Goal: Task Accomplishment & Management: Complete application form

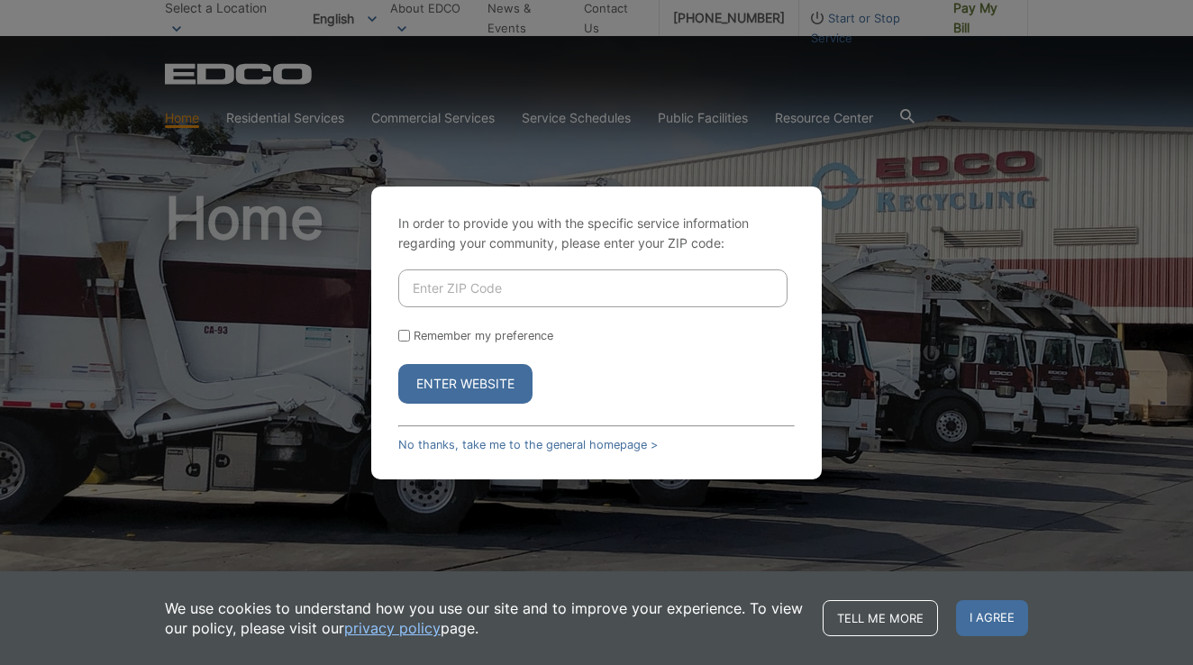
click at [439, 293] on input "Enter ZIP Code" at bounding box center [592, 288] width 389 height 38
type input "92078"
click at [494, 375] on button "Enter Website" at bounding box center [465, 384] width 134 height 40
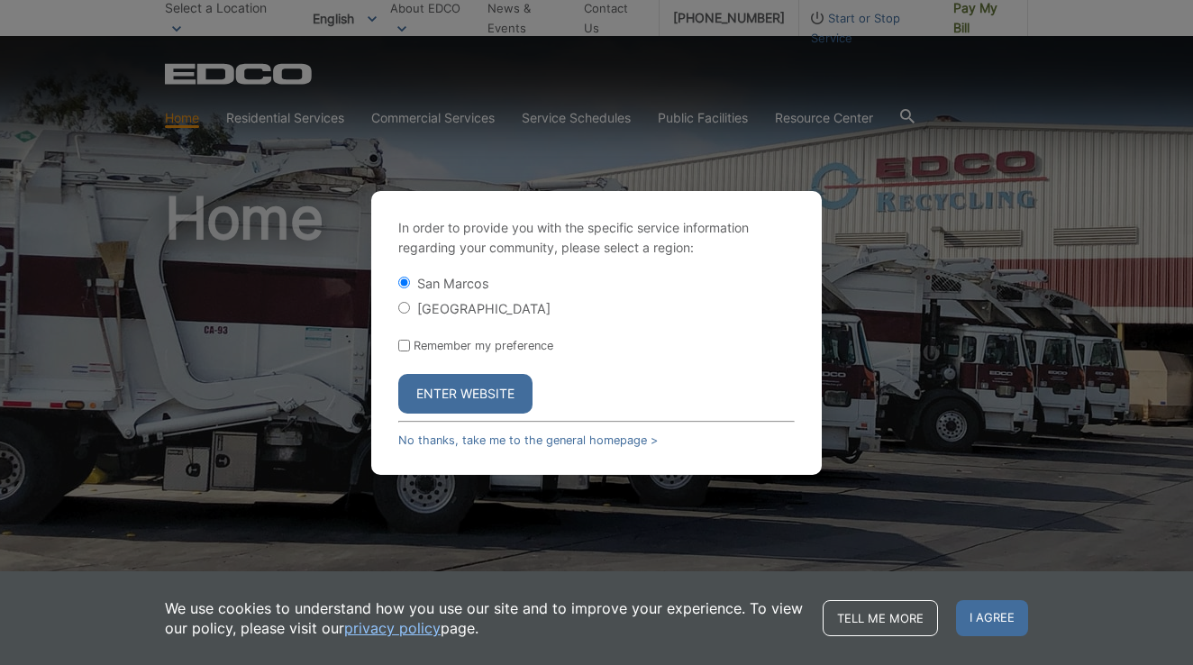
click at [494, 375] on button "Enter Website" at bounding box center [465, 394] width 134 height 40
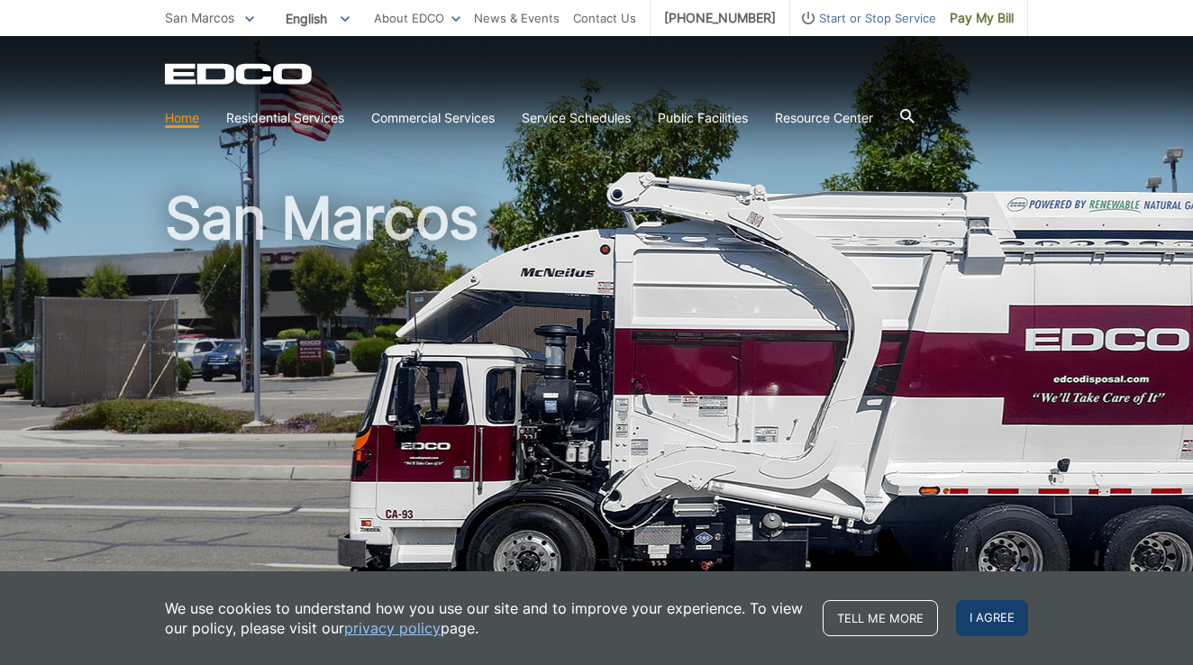
click at [999, 611] on span "I agree" at bounding box center [992, 618] width 72 height 36
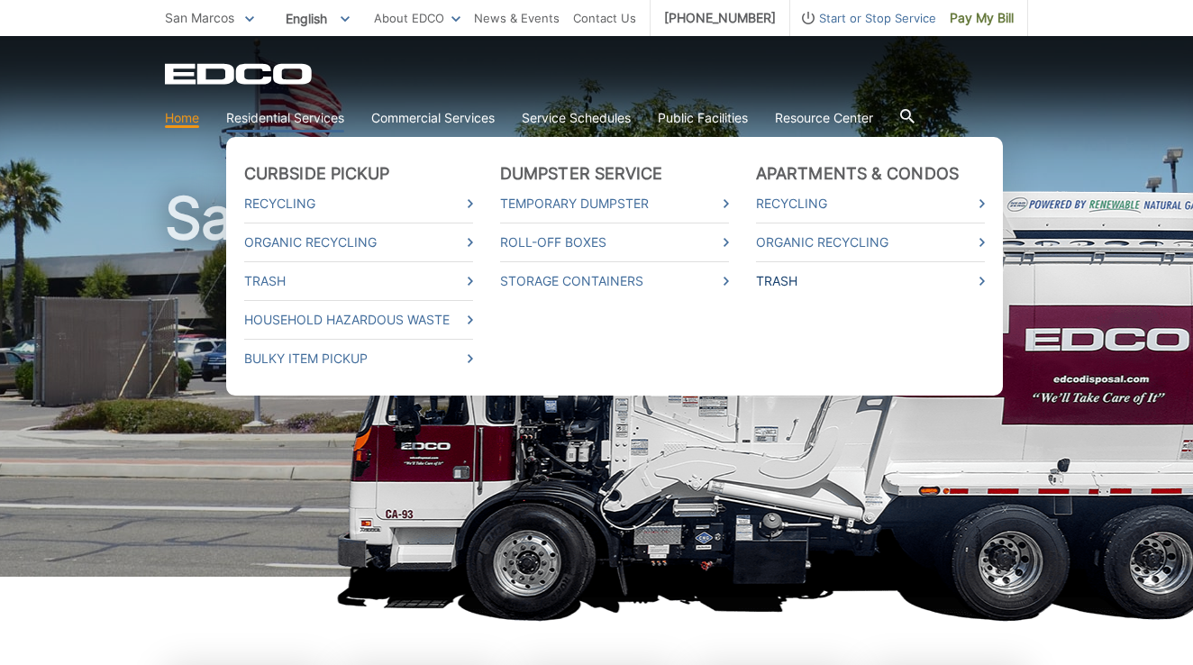
click at [802, 278] on link "Trash" at bounding box center [870, 281] width 229 height 20
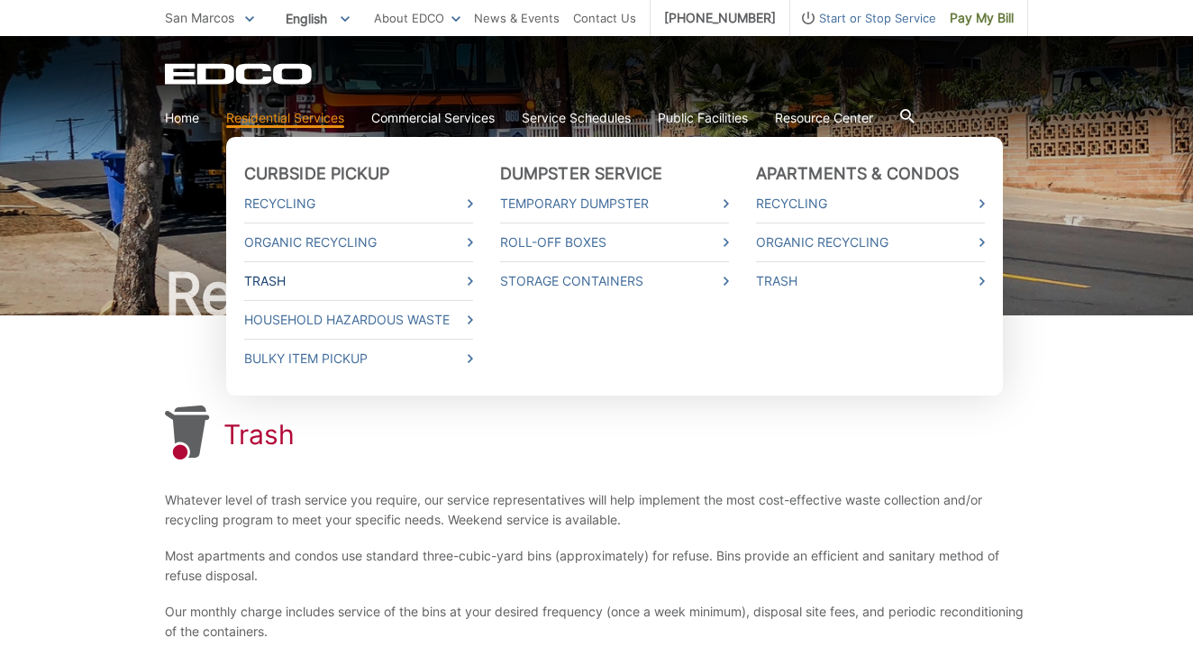
click at [268, 278] on link "Trash" at bounding box center [358, 281] width 229 height 20
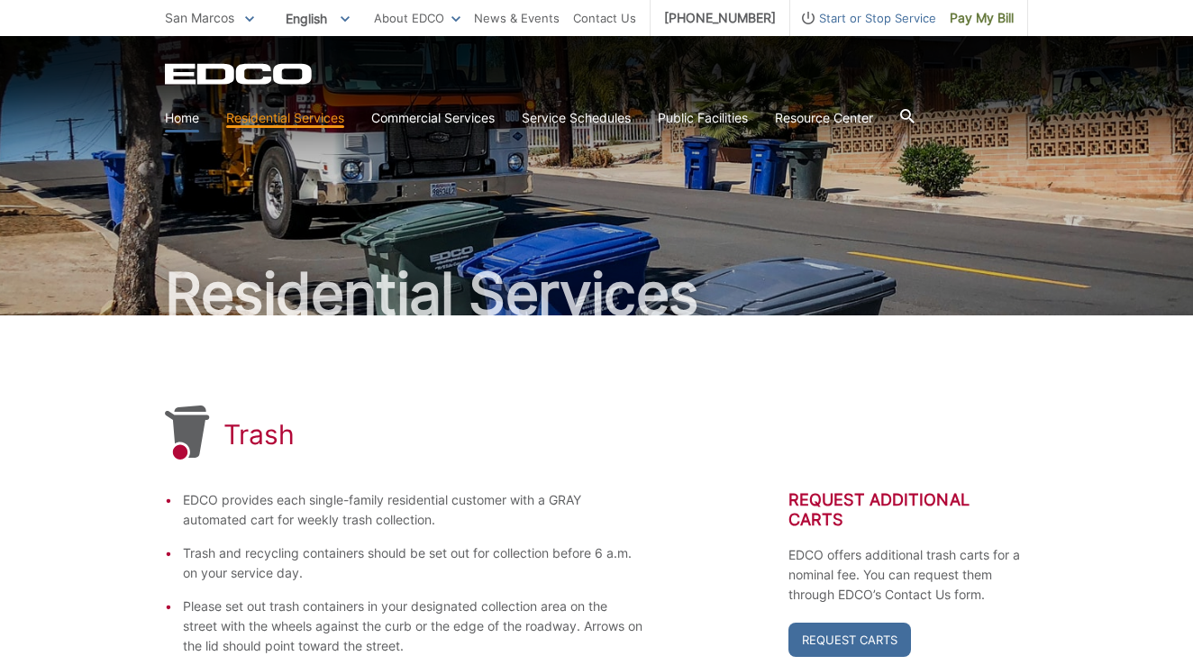
click at [185, 123] on link "Home" at bounding box center [182, 118] width 34 height 20
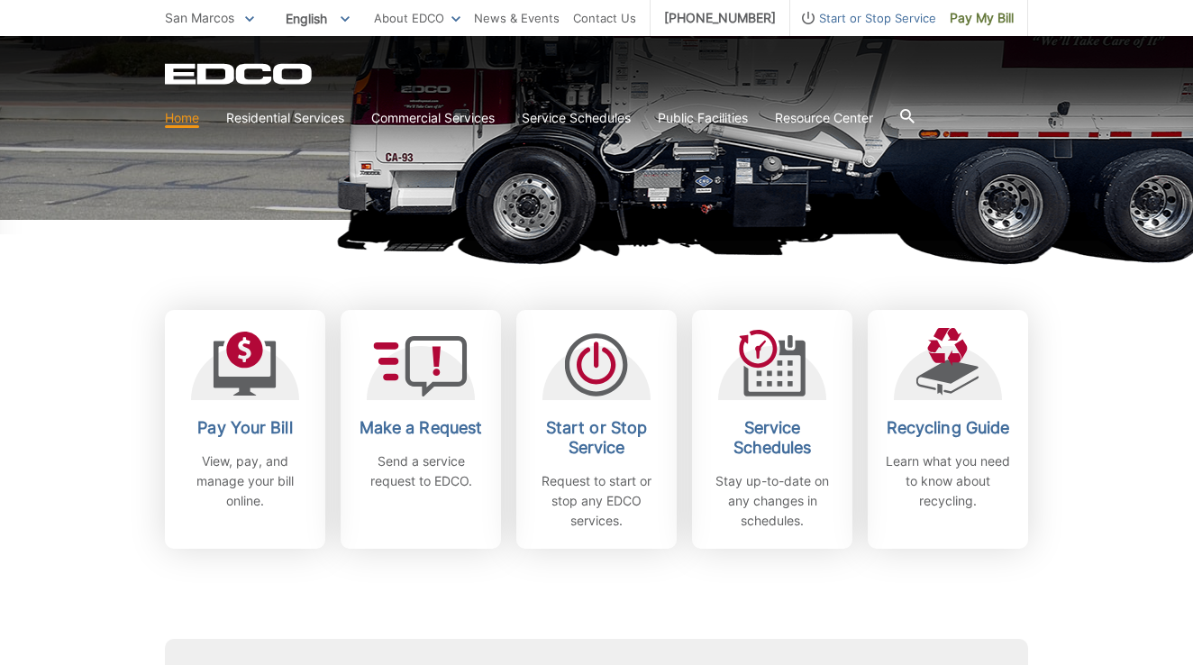
scroll to position [384, 0]
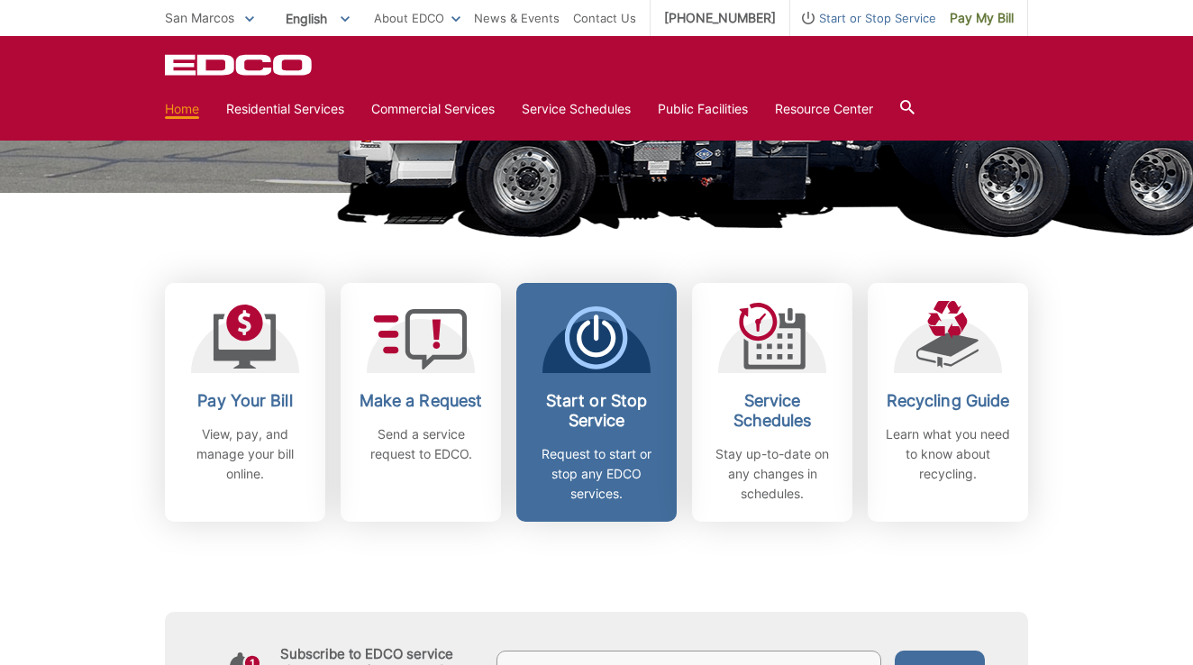
click at [591, 344] on icon at bounding box center [596, 337] width 63 height 63
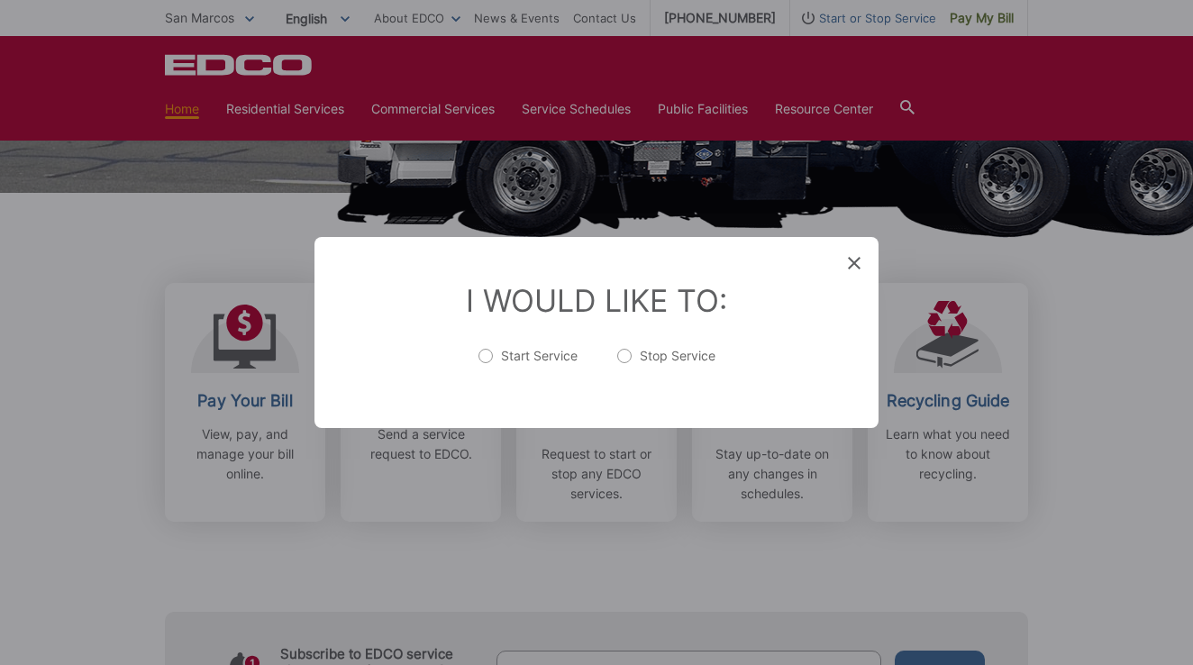
click at [621, 352] on label "Stop Service" at bounding box center [666, 365] width 98 height 36
radio input "true"
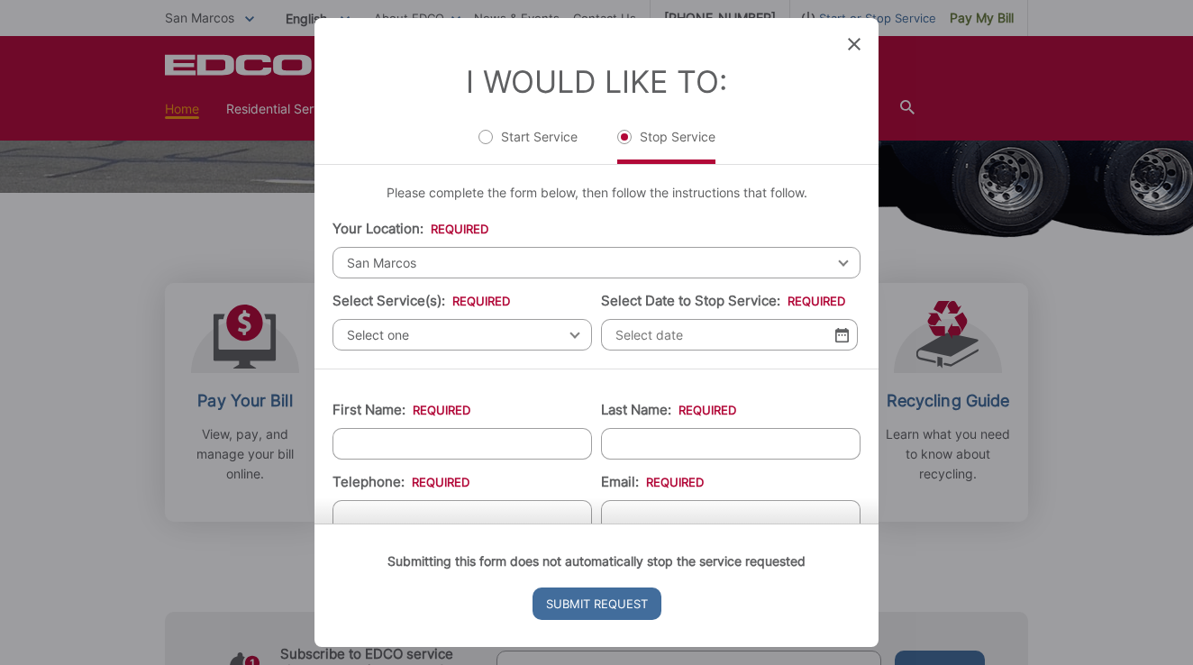
click at [479, 349] on span "Select one" at bounding box center [463, 335] width 260 height 32
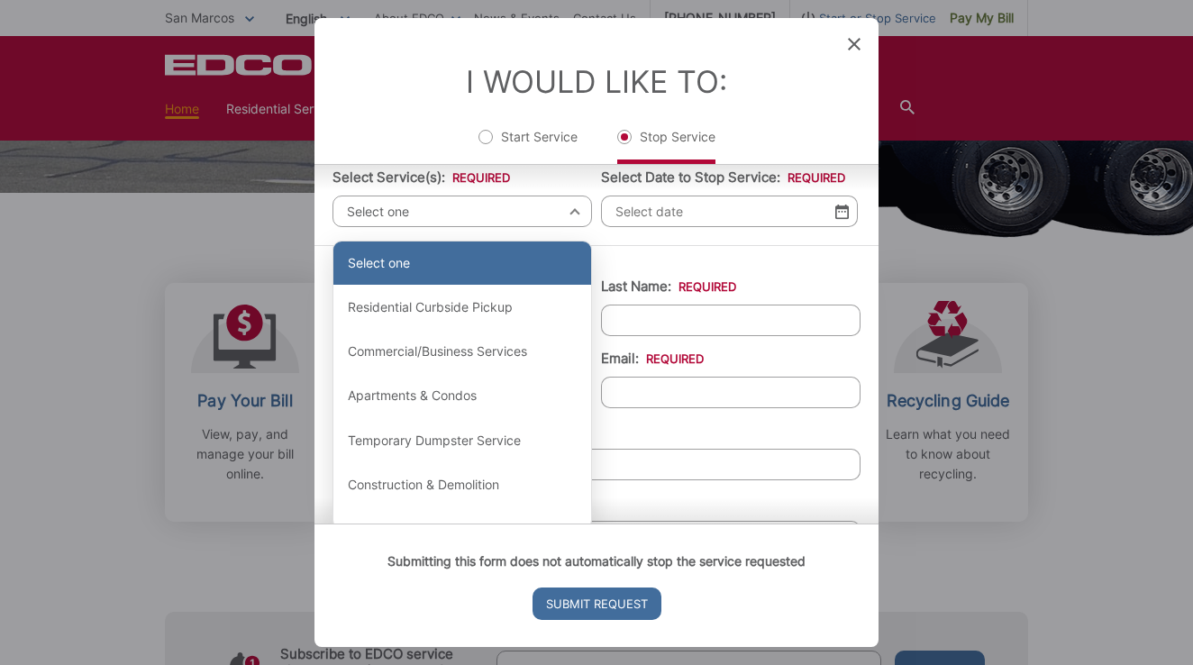
scroll to position [124, 0]
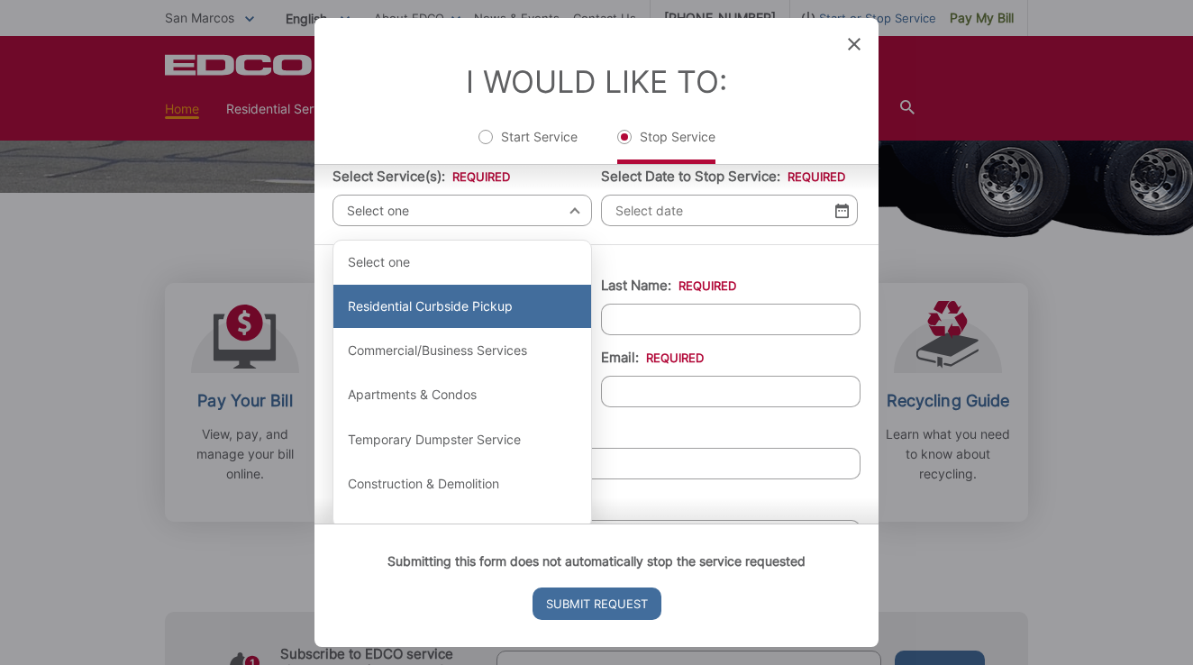
click at [441, 314] on div "Residential Curbside Pickup" at bounding box center [462, 306] width 258 height 43
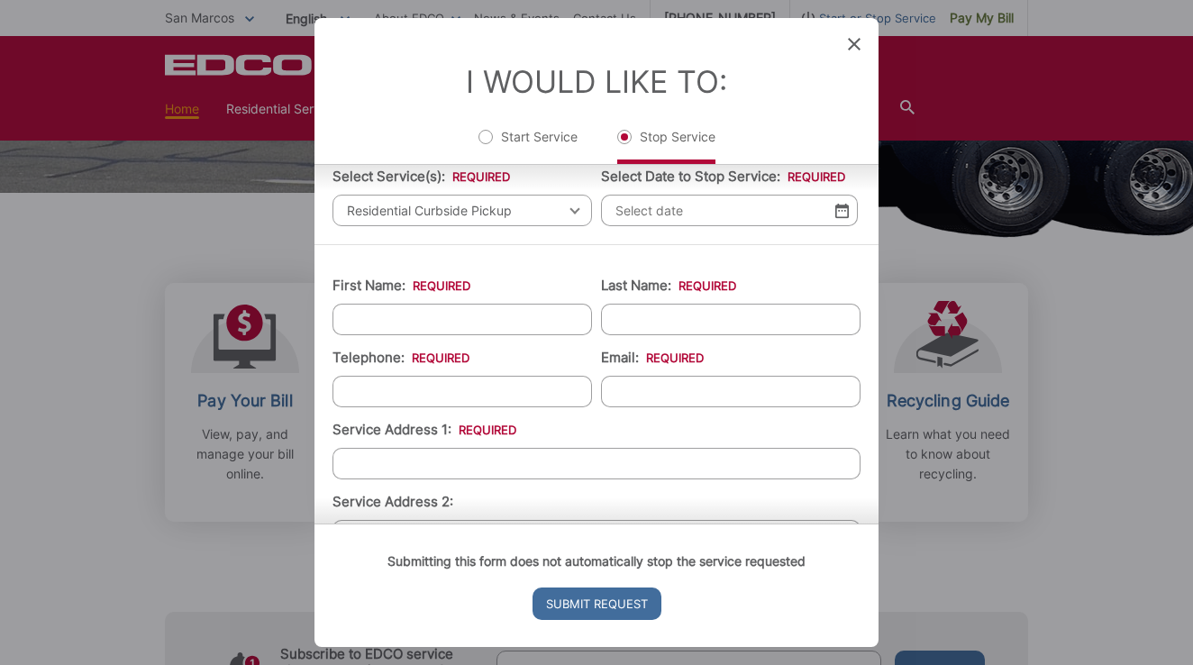
click at [725, 205] on input "Select Date to Stop Service: *" at bounding box center [729, 211] width 257 height 32
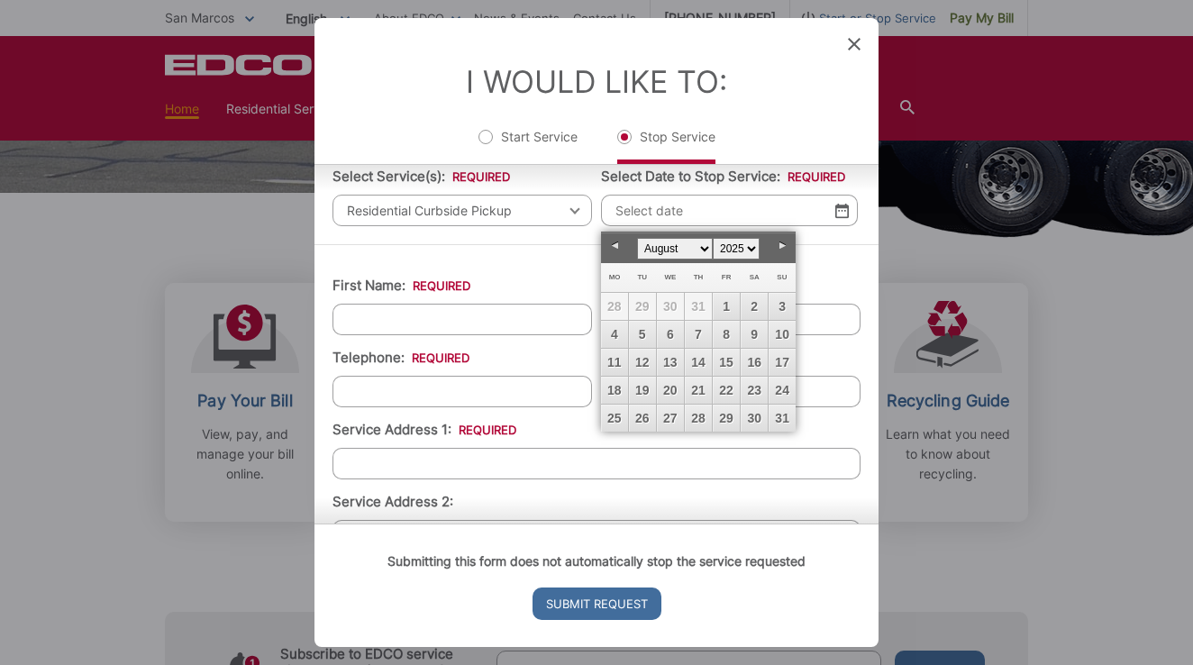
click at [783, 242] on link "Next" at bounding box center [782, 246] width 27 height 27
click at [617, 302] on link "1" at bounding box center [614, 306] width 27 height 27
type input "[DATE]"
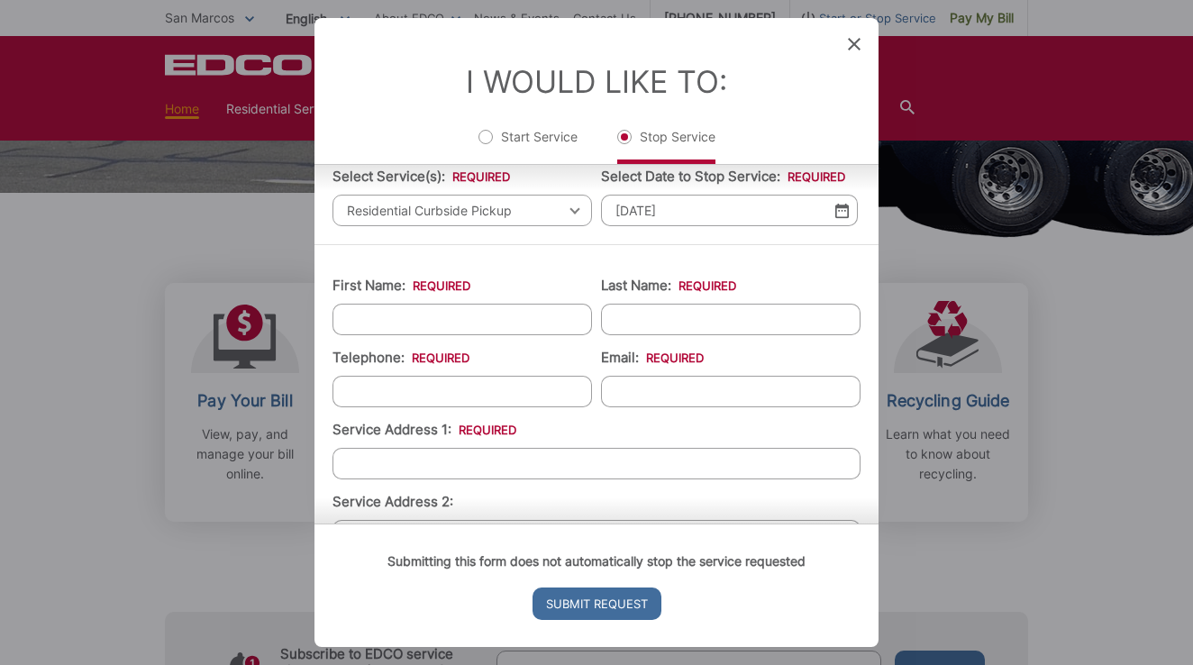
click at [490, 326] on input "First Name: *" at bounding box center [463, 320] width 260 height 32
type input "[PERSON_NAME]"
type input "Fox"
type input "(704) 192-664_"
drag, startPoint x: 473, startPoint y: 392, endPoint x: 249, endPoint y: 394, distance: 224.4
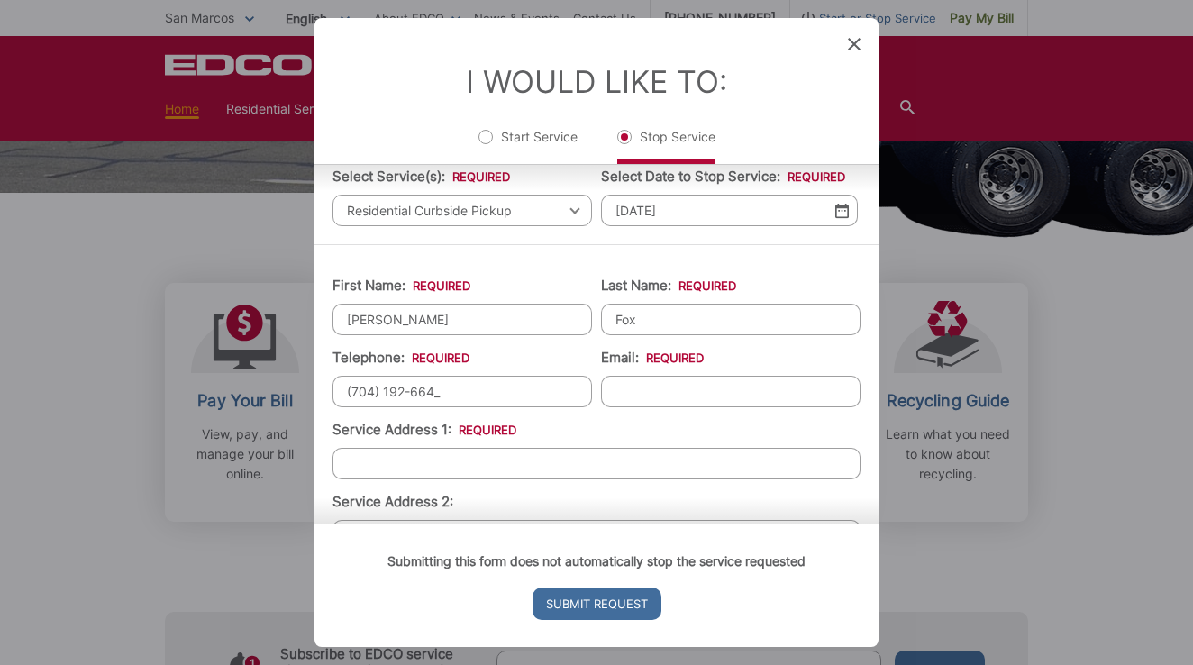
click at [249, 394] on div "Entry Status None In Progress Completed None None In Progress Completed I Would…" at bounding box center [596, 332] width 1193 height 665
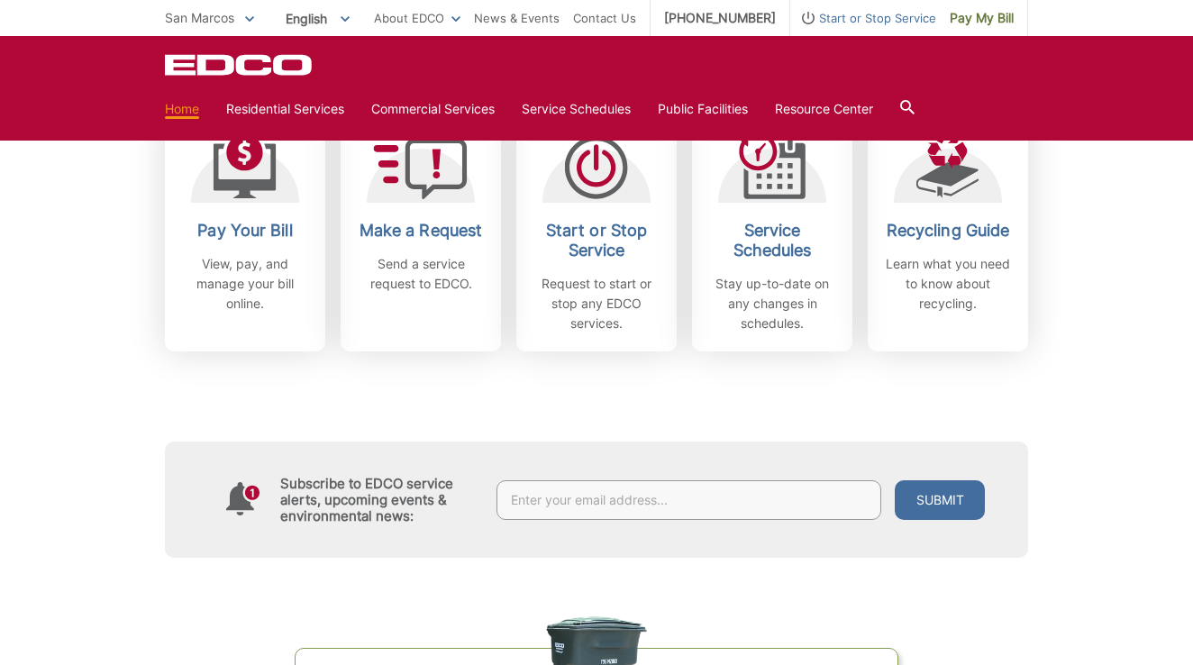
scroll to position [549, 0]
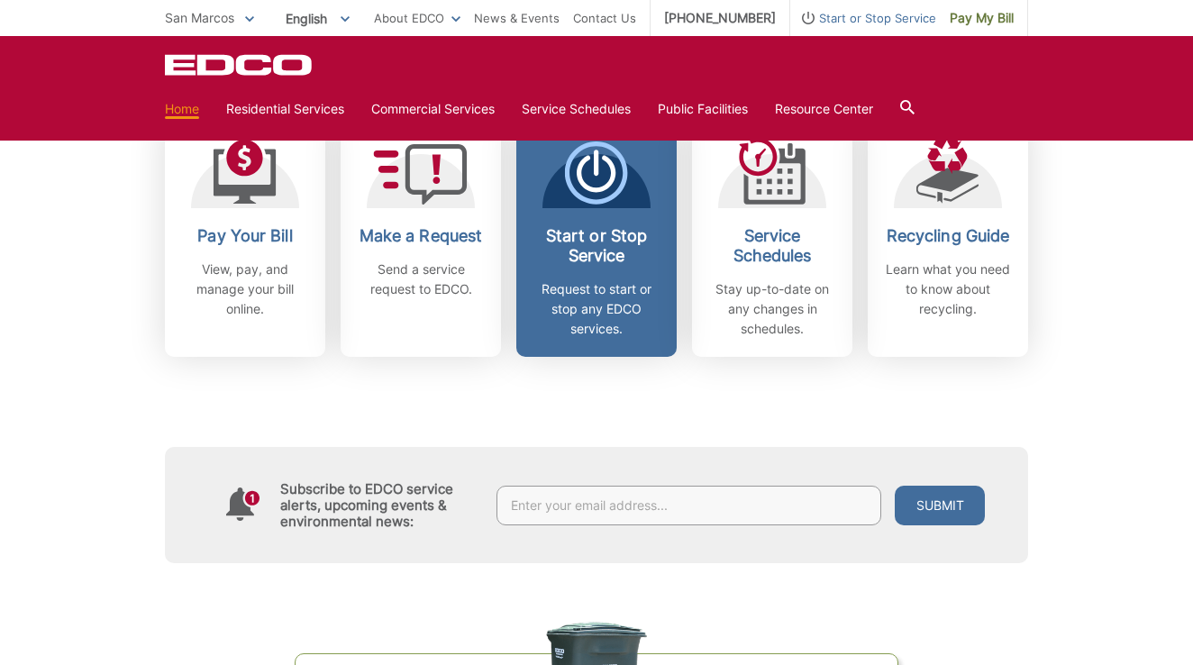
click at [597, 183] on icon at bounding box center [596, 172] width 63 height 63
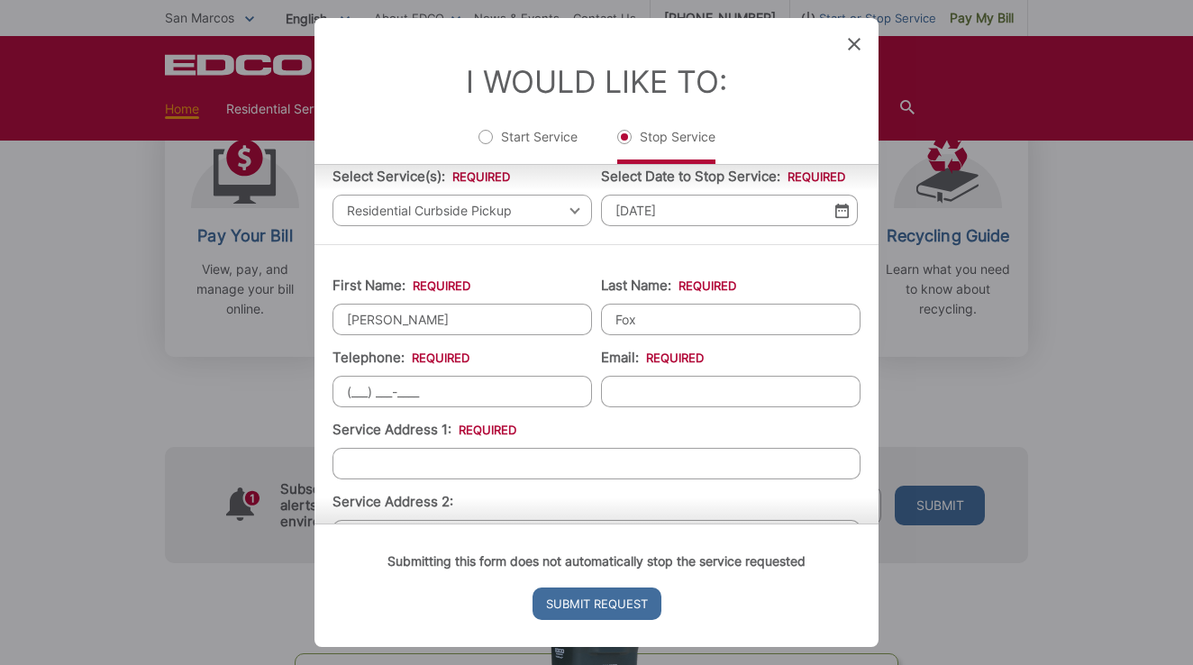
click at [482, 393] on input "(___) ___-____" at bounding box center [463, 392] width 260 height 32
type input "[PHONE_NUMBER]"
click at [734, 406] on input "Email: *" at bounding box center [731, 392] width 260 height 32
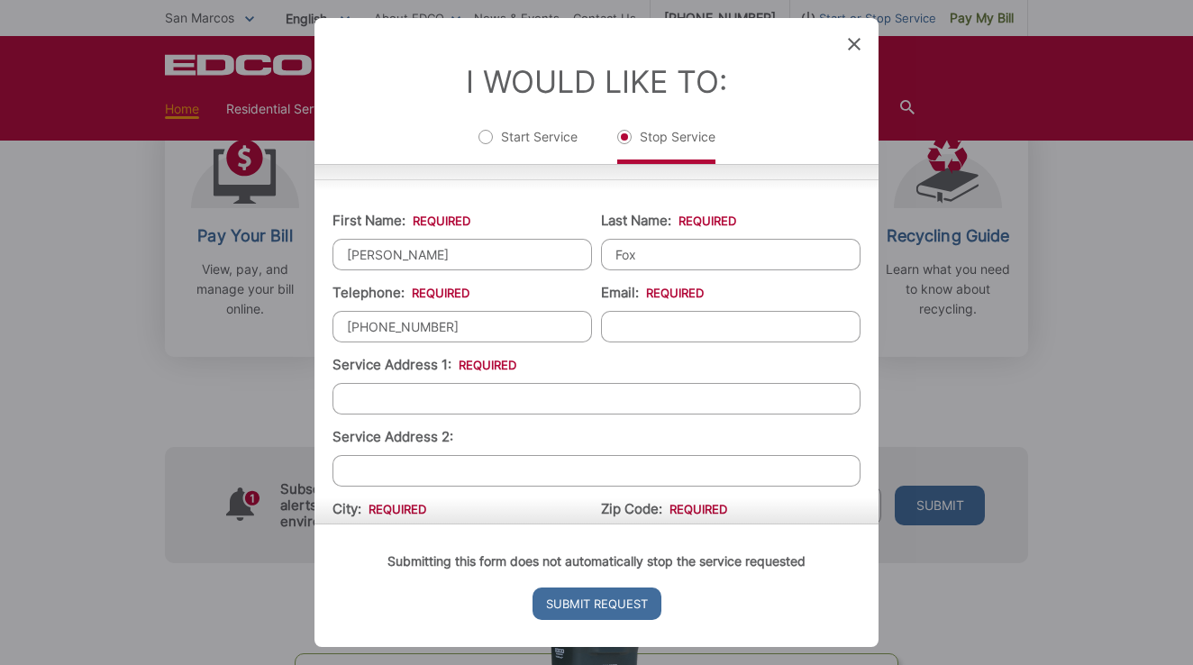
scroll to position [0, 0]
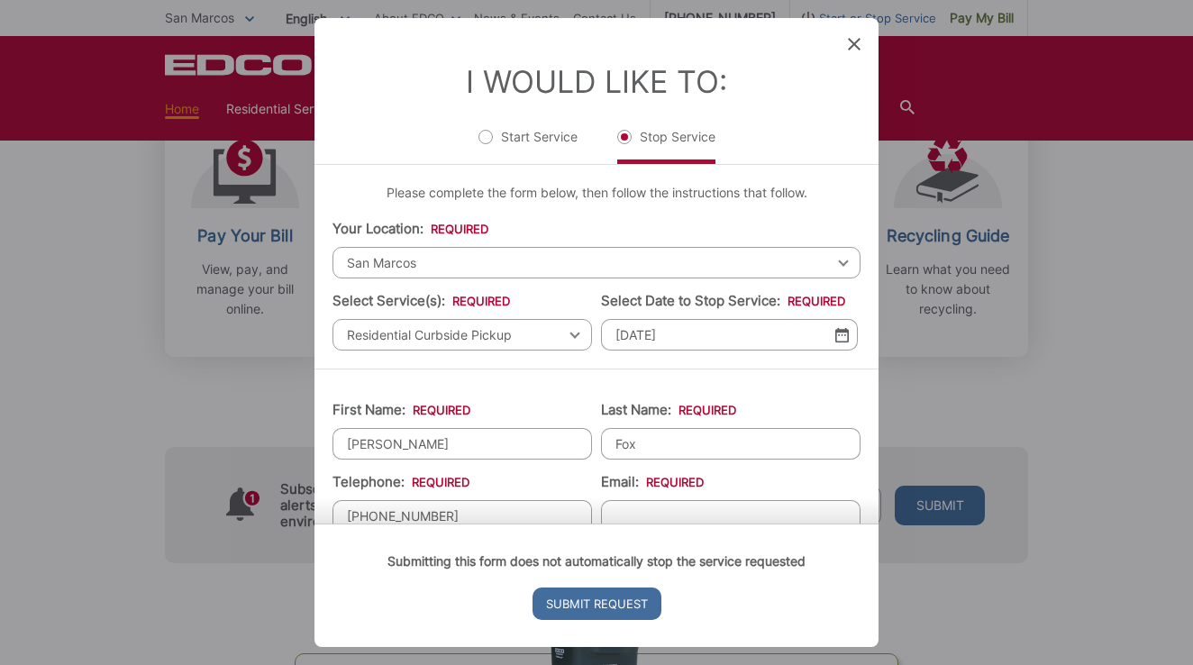
click at [552, 346] on span "Residential Curbside Pickup" at bounding box center [463, 335] width 260 height 32
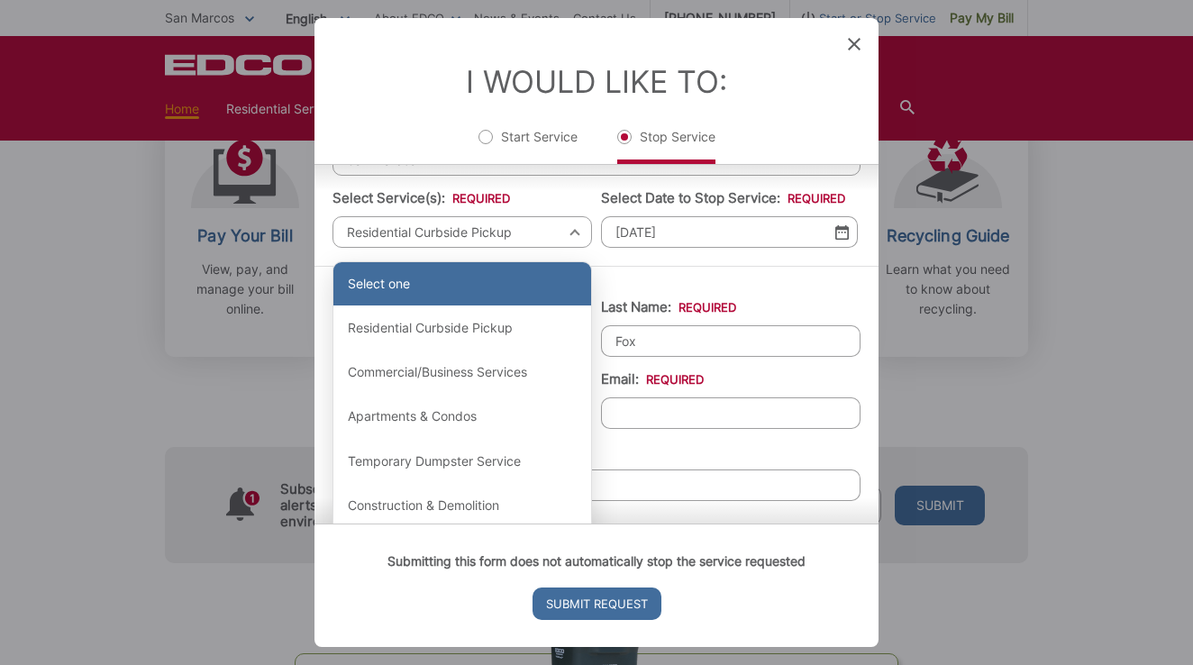
scroll to position [89, 0]
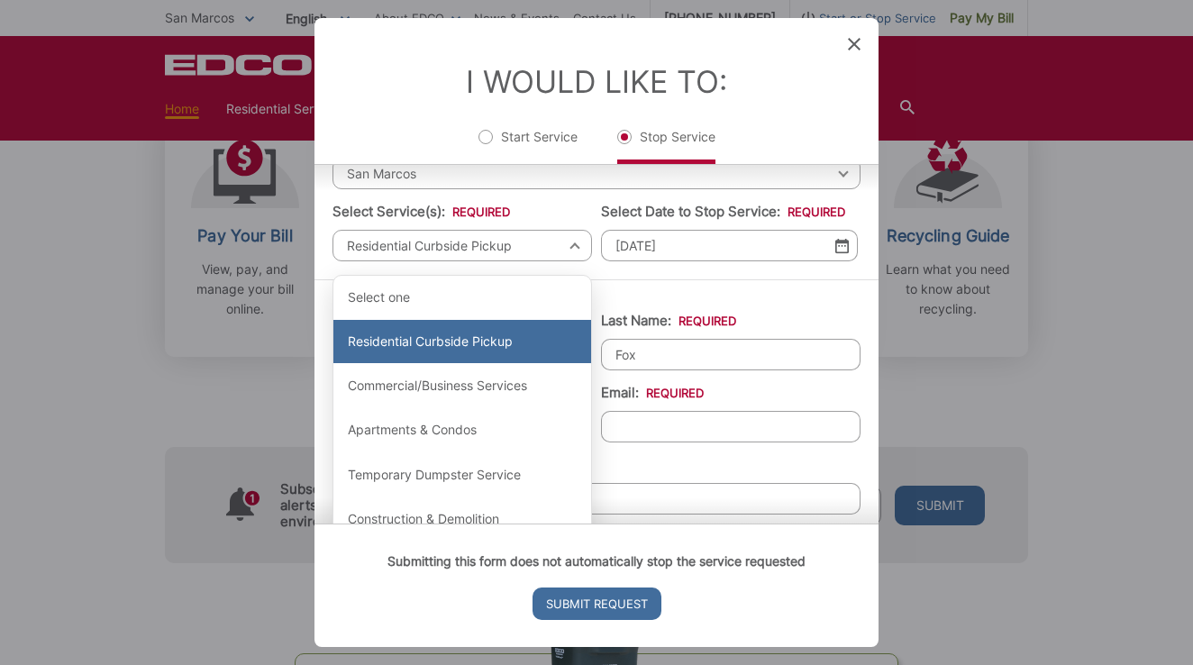
click at [438, 352] on div "Residential Curbside Pickup" at bounding box center [462, 341] width 258 height 43
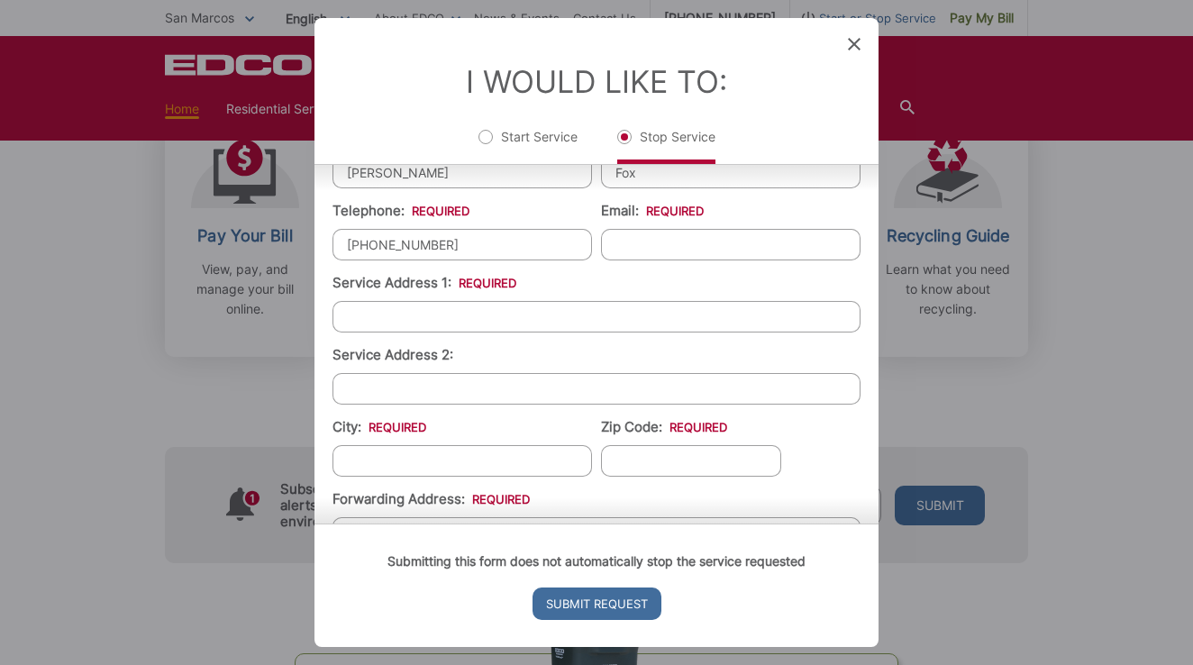
scroll to position [274, 0]
click at [628, 252] on input "Email: *" at bounding box center [731, 242] width 260 height 32
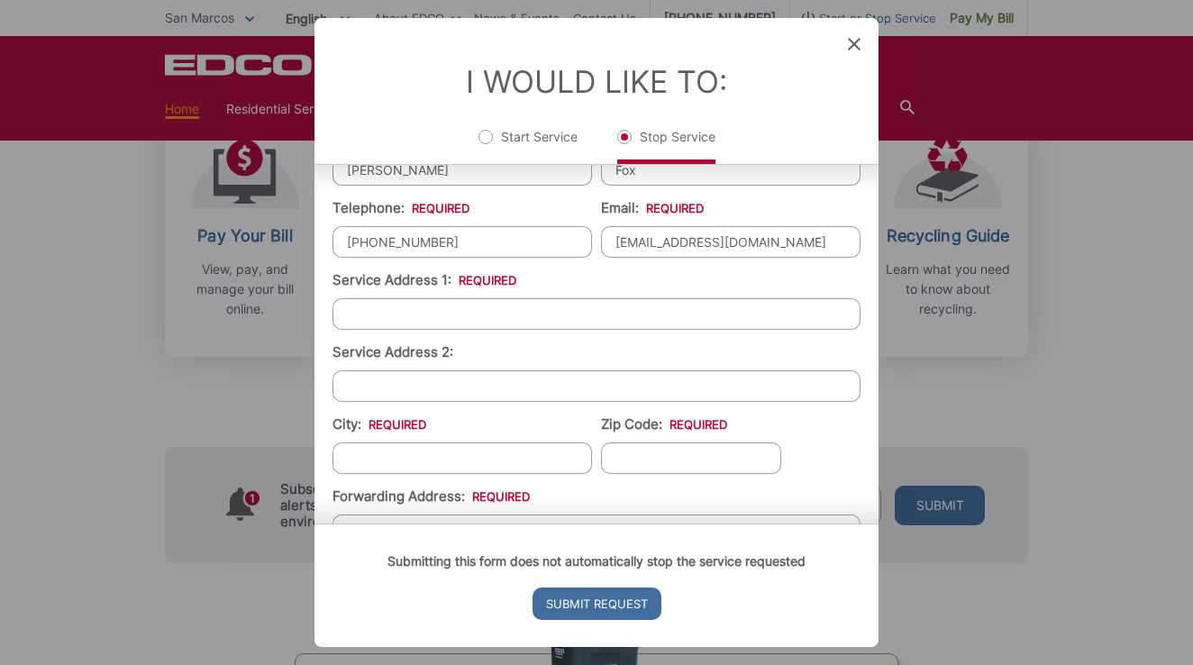
type input "[EMAIL_ADDRESS][DOMAIN_NAME]"
type input "[STREET_ADDRESS]"
type input "San Marcos"
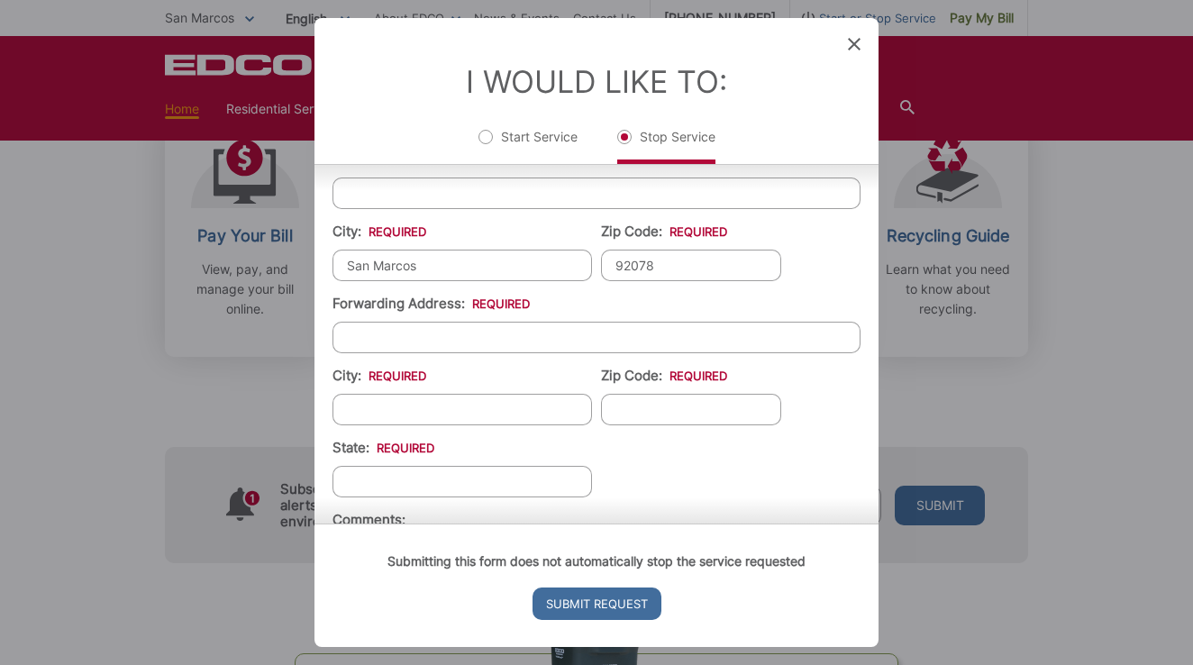
scroll to position [485, 0]
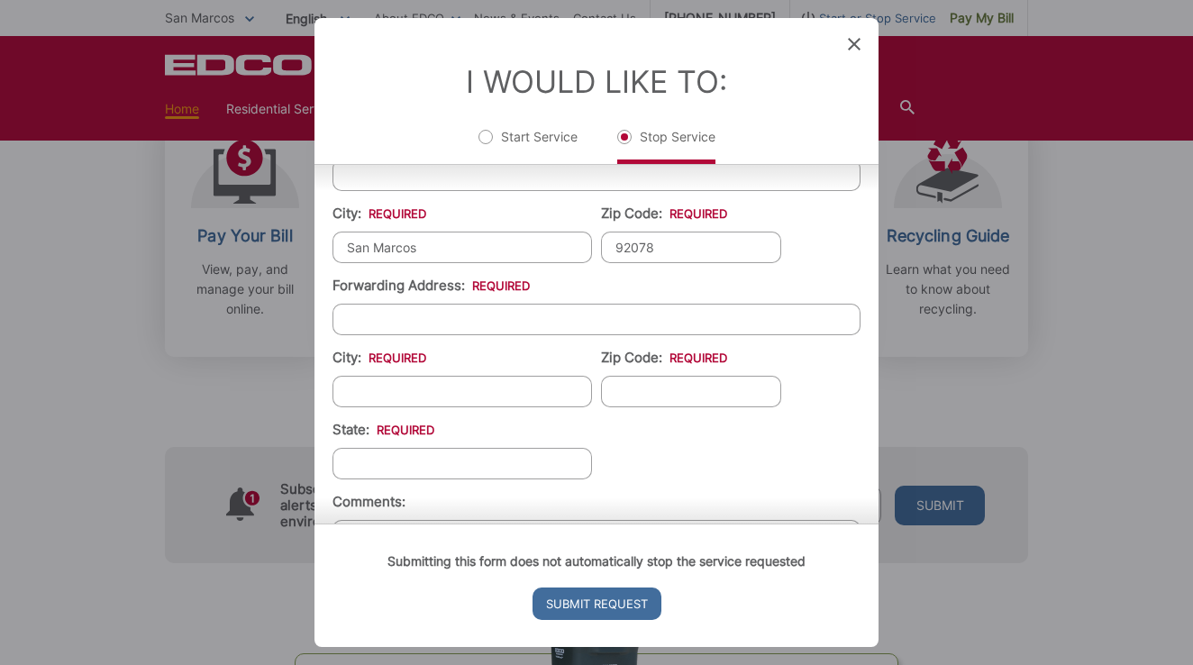
type input "92078"
click at [510, 318] on input "Forwarding Address: *" at bounding box center [597, 320] width 528 height 32
type input "[STREET_ADDRESS]"
type input "Buckeye"
type input "85396"
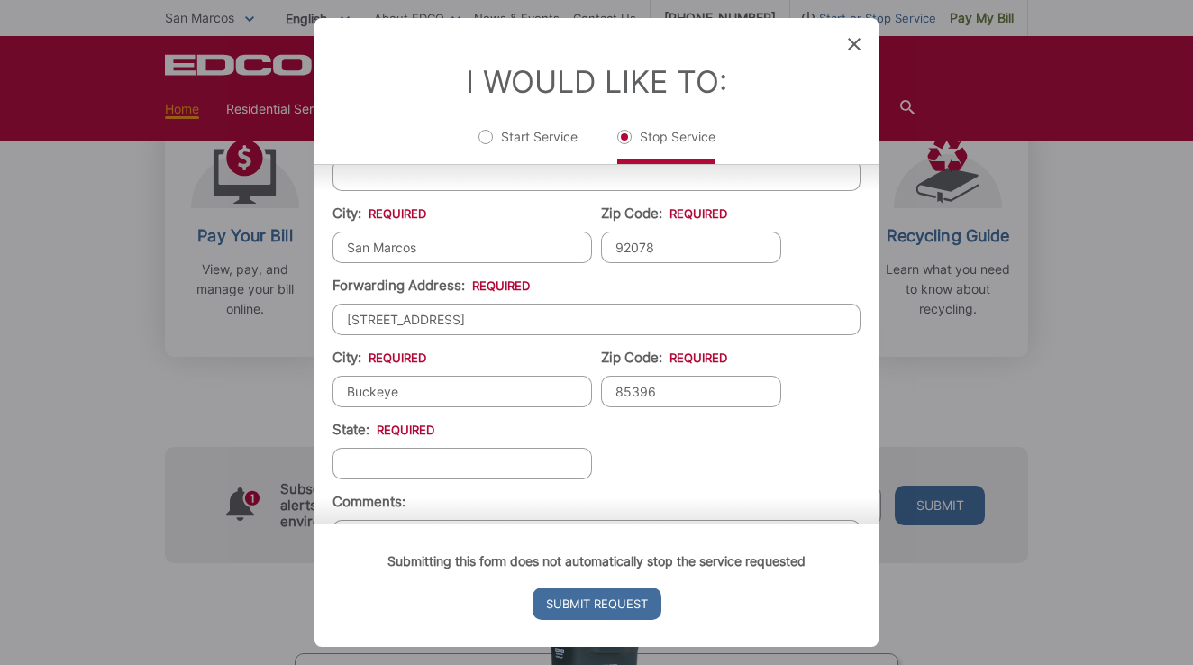
click at [491, 484] on ul "First Name: * [PERSON_NAME] Last Name: * [PERSON_NAME] Telephone: * [PHONE_NUMB…" at bounding box center [597, 259] width 528 height 713
click at [486, 461] on input "State: *" at bounding box center [463, 464] width 260 height 32
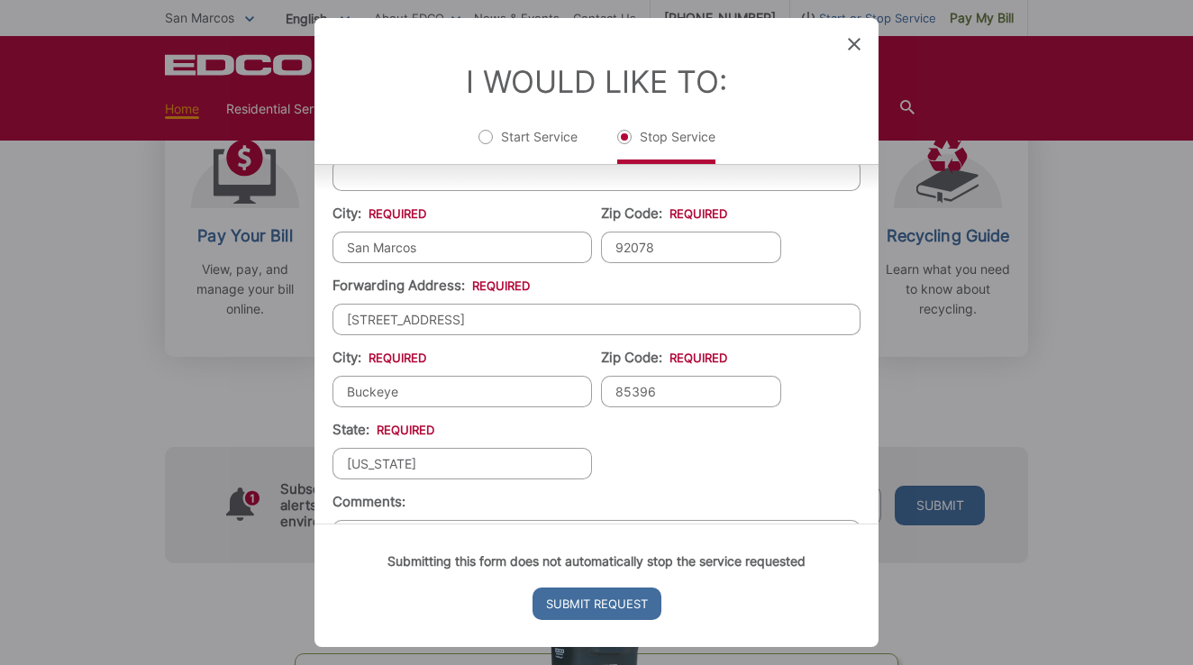
scroll to position [598, 0]
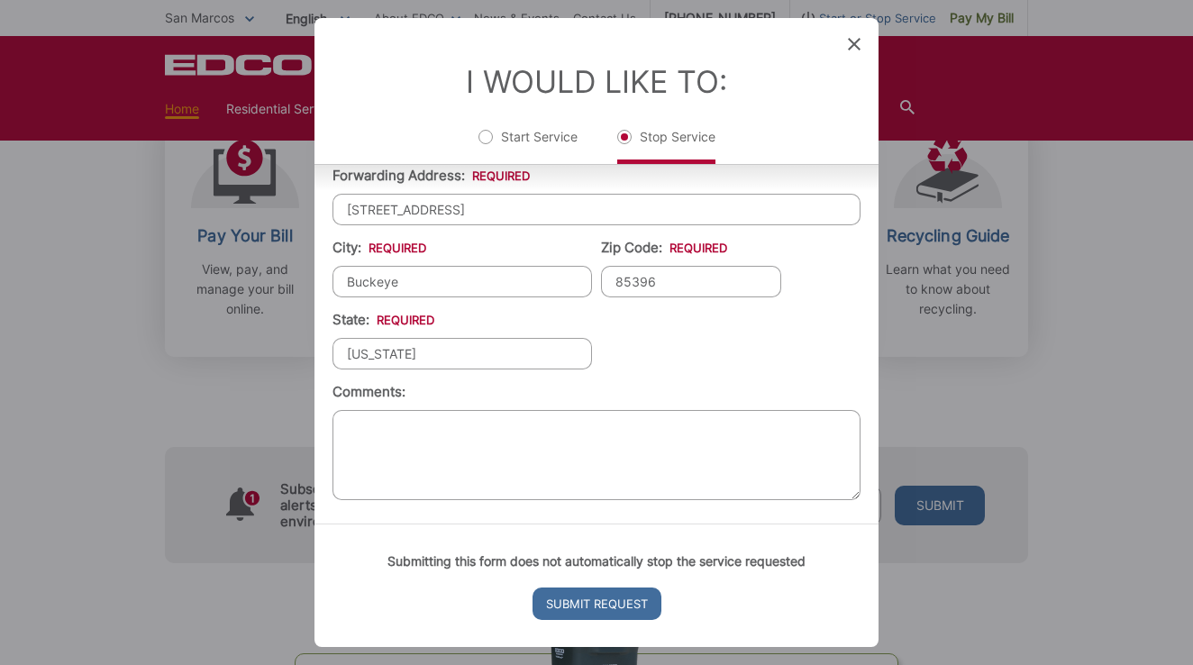
type input "[US_STATE]"
click at [435, 471] on textarea "Comments:" at bounding box center [597, 455] width 528 height 90
type textarea "Moving out of state, need to stop service."
click at [717, 379] on ul "First Name: * [PERSON_NAME] Last Name: * [PERSON_NAME] Telephone: * [PHONE_NUMB…" at bounding box center [597, 149] width 528 height 713
click at [602, 601] on input "Submit Request" at bounding box center [597, 604] width 129 height 32
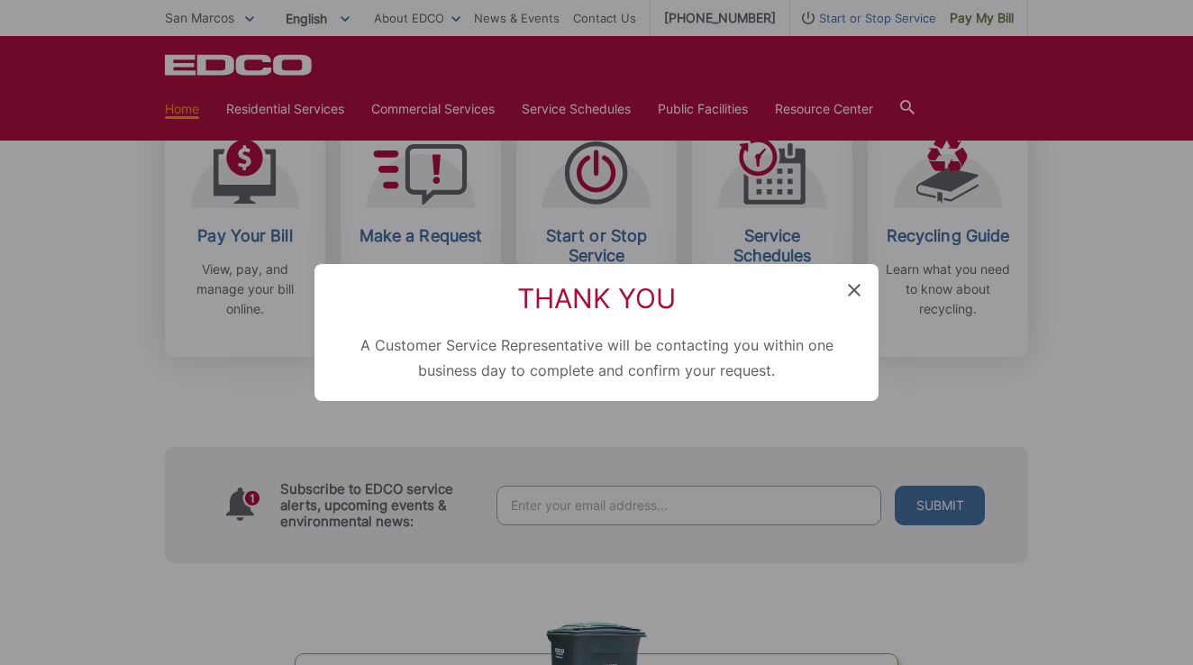
scroll to position [723, 0]
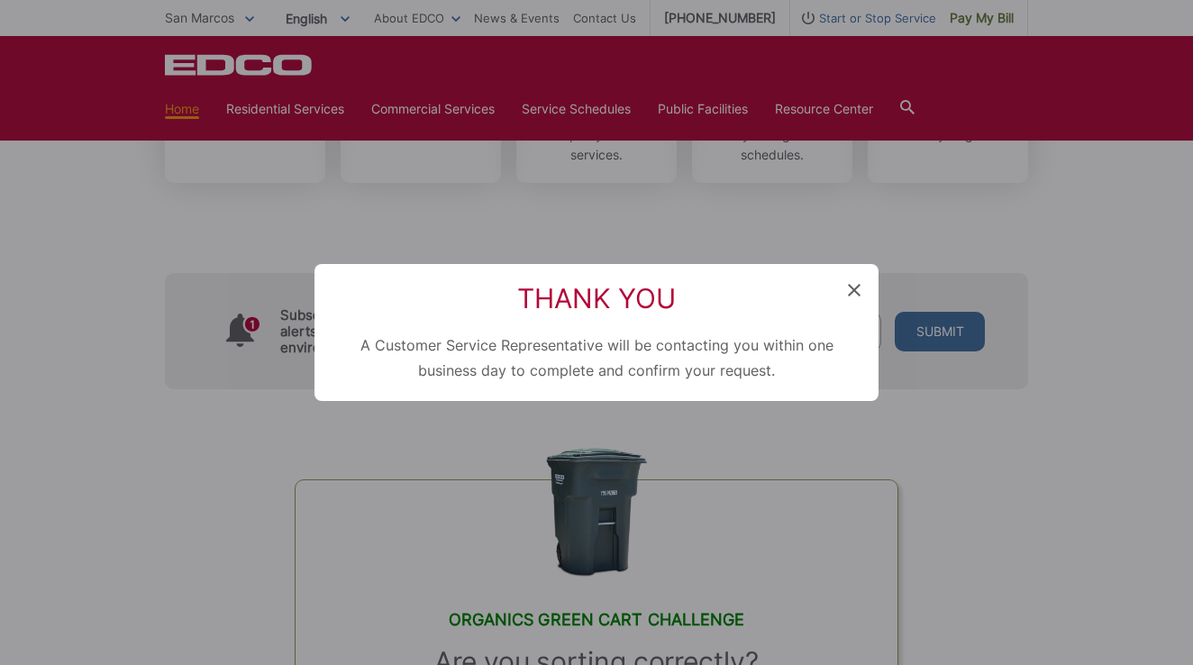
click at [859, 290] on icon at bounding box center [854, 290] width 13 height 13
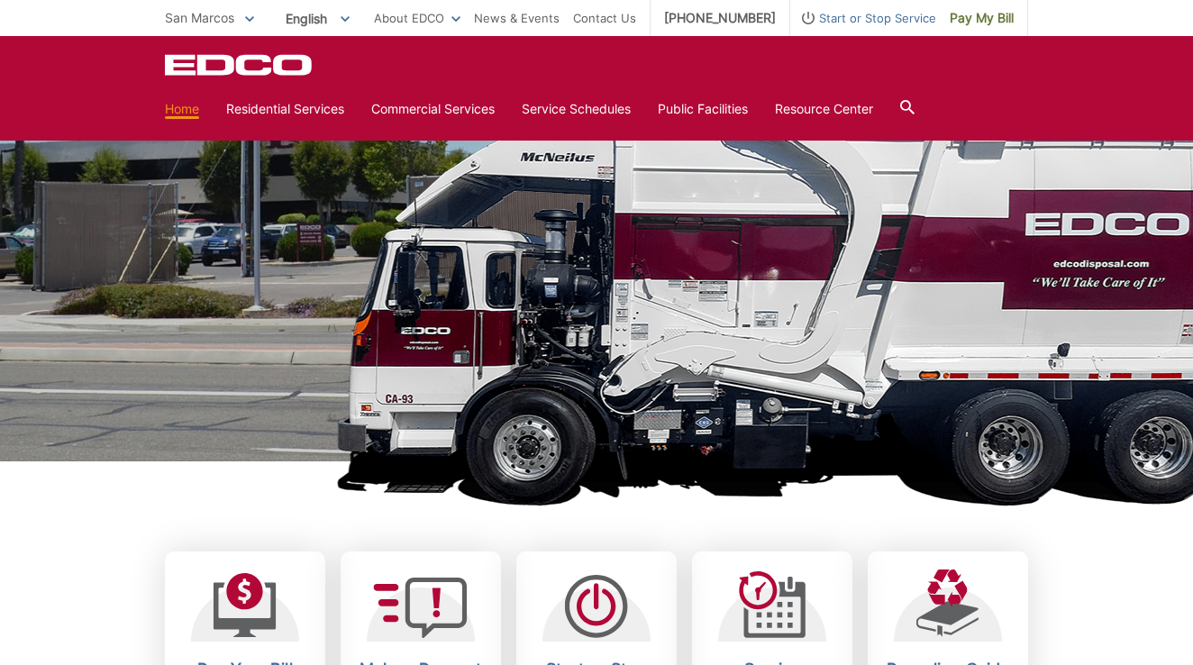
scroll to position [0, 0]
